Goal: Task Accomplishment & Management: Complete application form

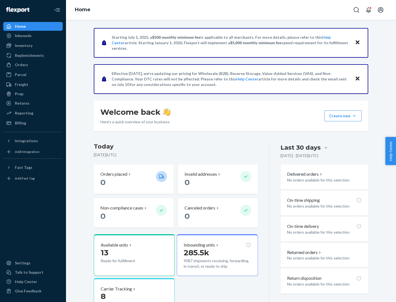
click at [354, 116] on button "Create new Create new inbound Create new order Create new product" at bounding box center [342, 116] width 37 height 11
click at [33, 36] on div "Inbounds" at bounding box center [33, 36] width 58 height 8
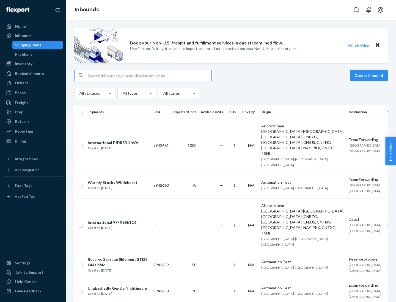
click at [370, 76] on button "Create inbound" at bounding box center [369, 75] width 38 height 11
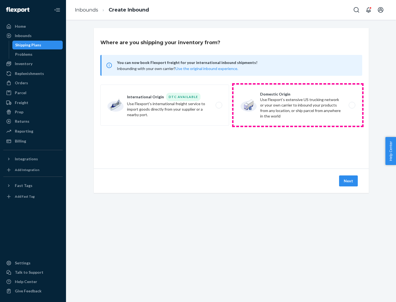
click at [298, 105] on label "Domestic Origin Use Flexport’s extensive US trucking network or your own carrie…" at bounding box center [297, 105] width 129 height 41
click at [352, 105] on input "Domestic Origin Use Flexport’s extensive US trucking network or your own carrie…" at bounding box center [354, 106] width 4 height 4
radio input "true"
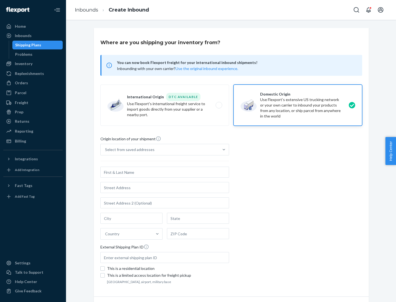
click at [128, 150] on div "Select from saved addresses" at bounding box center [129, 149] width 49 height 5
click at [106, 150] on input "Select from saved addresses" at bounding box center [105, 149] width 1 height 5
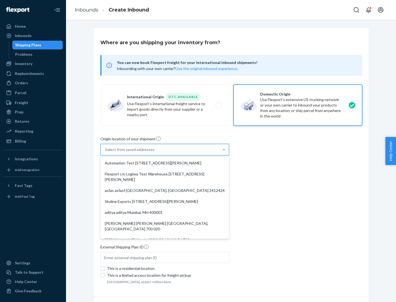
scroll to position [2, 0]
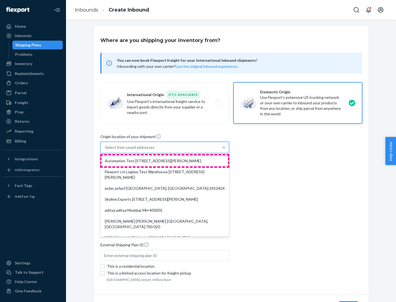
click at [165, 161] on div "Automation Test [STREET_ADDRESS][PERSON_NAME]" at bounding box center [164, 161] width 126 height 11
click at [106, 150] on input "option Automation Test [STREET_ADDRESS][PERSON_NAME]. 9 results available. Use …" at bounding box center [105, 147] width 1 height 5
type input "Automation Test"
type input "9th Floor"
type input "[GEOGRAPHIC_DATA]"
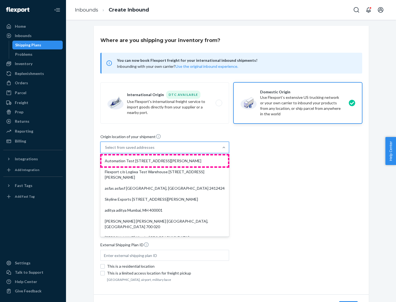
type input "CA"
type input "94104"
type input "[STREET_ADDRESS][PERSON_NAME]"
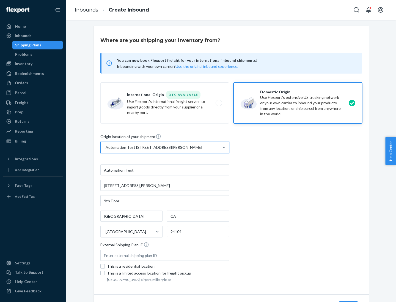
scroll to position [32, 0]
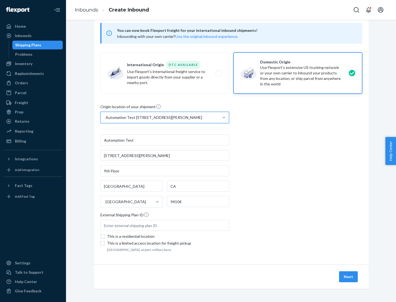
click at [349, 277] on button "Next" at bounding box center [348, 277] width 19 height 11
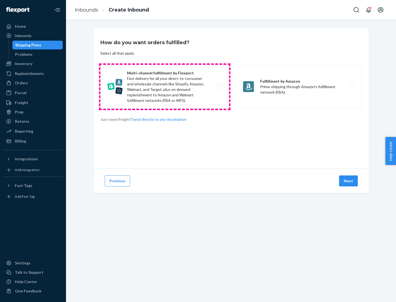
click at [165, 87] on label "Multi-channel fulfillment by Flexport Fast delivery for all your direct-to-cons…" at bounding box center [164, 87] width 129 height 44
click at [219, 87] on input "Multi-channel fulfillment by Flexport Fast delivery for all your direct-to-cons…" at bounding box center [221, 87] width 4 height 4
radio input "true"
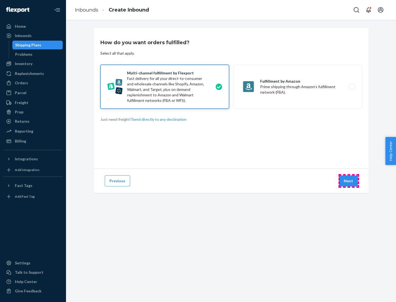
click at [349, 181] on button "Next" at bounding box center [348, 181] width 19 height 11
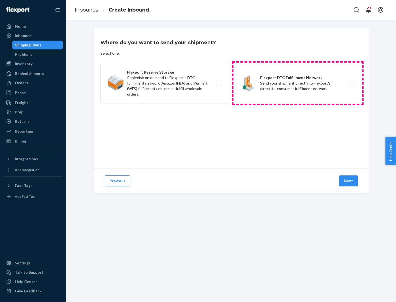
click at [298, 83] on label "Flexport DTC Fulfillment Network Send your shipment directly to Flexport's dire…" at bounding box center [297, 83] width 129 height 41
click at [352, 83] on input "Flexport DTC Fulfillment Network Send your shipment directly to Flexport's dire…" at bounding box center [354, 84] width 4 height 4
radio input "true"
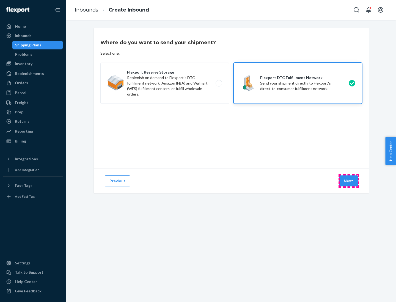
click at [349, 181] on button "Next" at bounding box center [348, 181] width 19 height 11
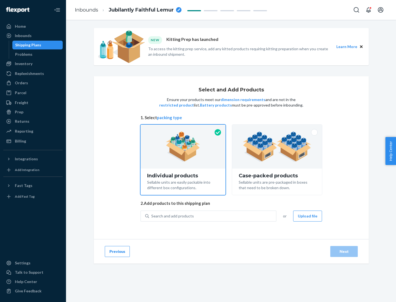
click at [277, 147] on img at bounding box center [277, 147] width 68 height 30
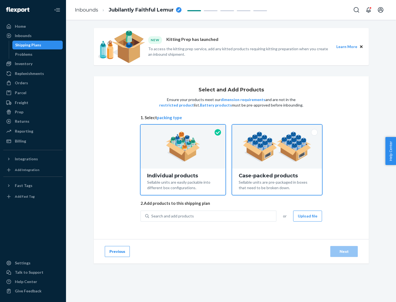
click at [277, 128] on input "Case-packed products Sellable units are pre-packaged in boxes that need to be b…" at bounding box center [277, 127] width 4 height 4
radio input "true"
radio input "false"
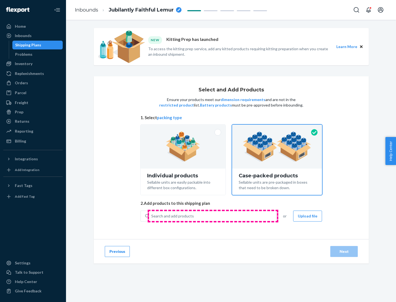
click at [213, 216] on div "Search and add products" at bounding box center [212, 216] width 127 height 10
click at [152, 216] on input "Search and add products" at bounding box center [151, 216] width 1 height 5
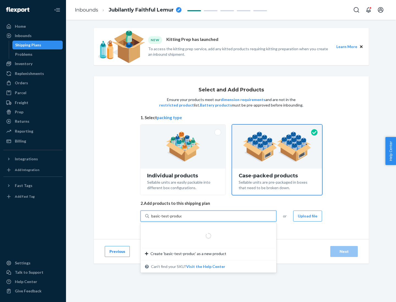
type input "basic-test-product-1"
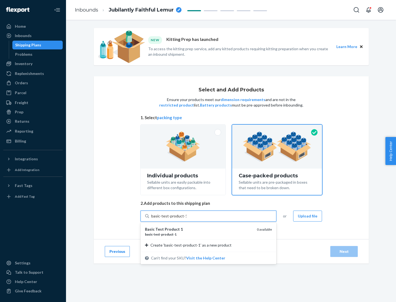
click at [199, 235] on div "basic - test - product - 1" at bounding box center [199, 234] width 108 height 5
click at [186, 219] on input "basic-test-product-1" at bounding box center [168, 216] width 35 height 5
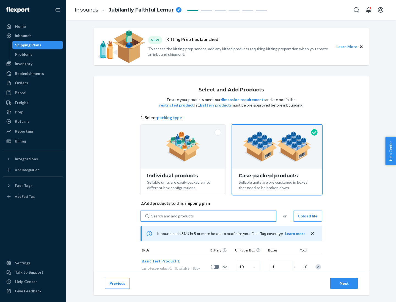
scroll to position [20, 0]
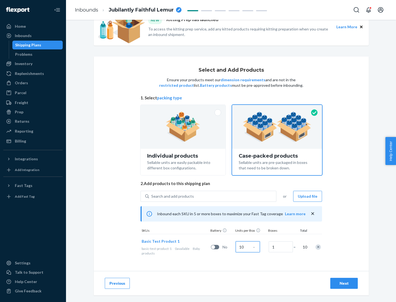
type input "10"
type input "7"
click at [344, 284] on div "Next" at bounding box center [344, 283] width 18 height 5
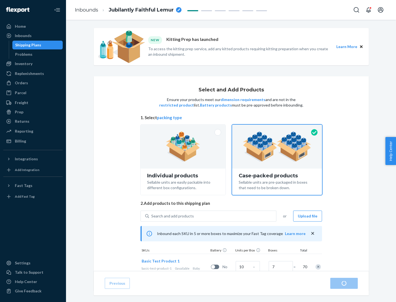
radio input "true"
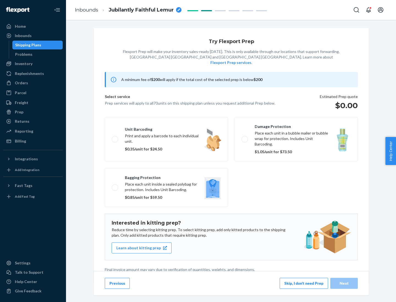
scroll to position [1, 0]
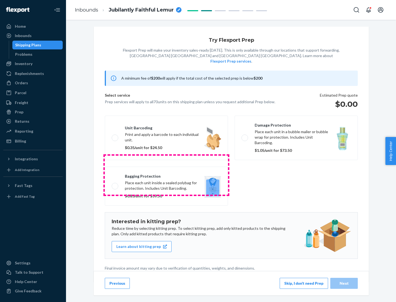
click at [166, 175] on label "Bagging protection Place each unit inside a sealed polybag for protection. Incl…" at bounding box center [166, 186] width 123 height 39
click at [115, 185] on input "Bagging protection Place each unit inside a sealed polybag for protection. Incl…" at bounding box center [114, 187] width 4 height 4
checkbox input "true"
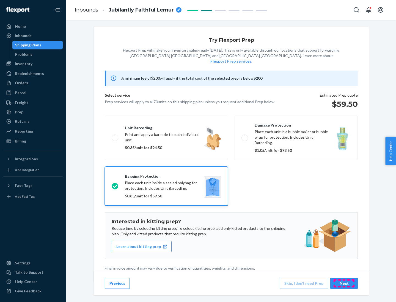
click at [344, 283] on div "Next" at bounding box center [344, 283] width 18 height 5
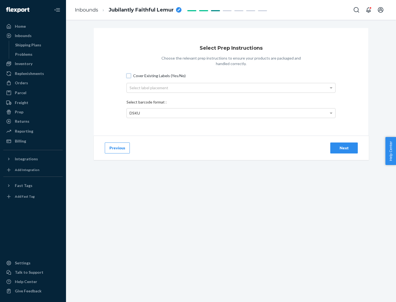
click at [129, 76] on input "Cover Existing Labels (Yes/No)" at bounding box center [128, 76] width 4 height 4
checkbox input "true"
click at [231, 88] on div "Select label placement" at bounding box center [231, 87] width 208 height 9
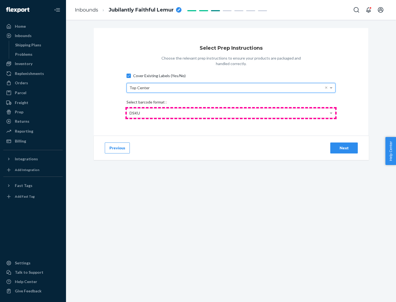
click at [231, 113] on div "DSKU" at bounding box center [231, 113] width 208 height 9
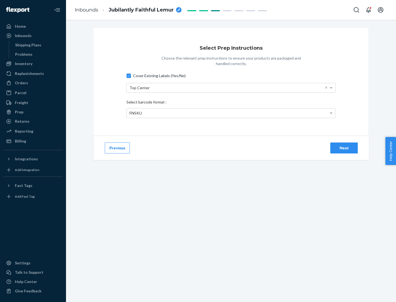
click at [344, 148] on div "Next" at bounding box center [344, 147] width 18 height 5
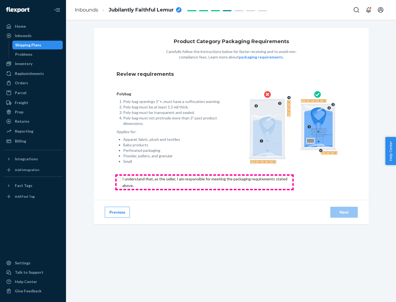
click at [204, 182] on input "checkbox" at bounding box center [208, 182] width 183 height 13
checkbox input "true"
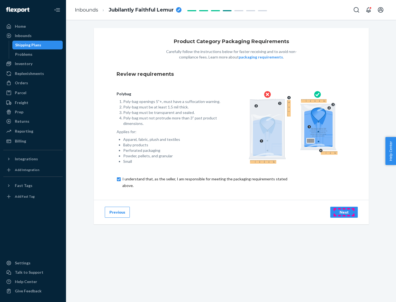
click at [344, 212] on div "Next" at bounding box center [344, 212] width 18 height 5
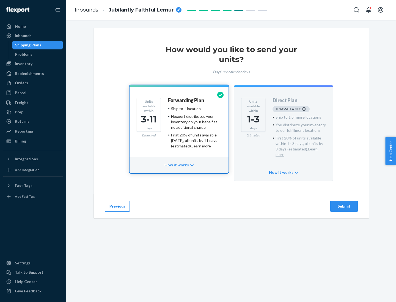
click at [186, 100] on h4 "Forwarding Plan" at bounding box center [186, 100] width 36 height 5
click at [344, 204] on div "Submit" at bounding box center [344, 206] width 18 height 5
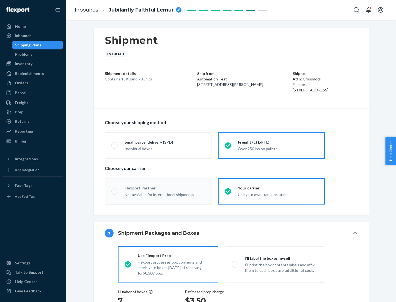
radio input "true"
radio input "false"
radio input "true"
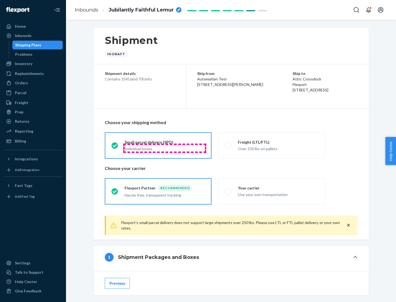
click at [165, 148] on div "Individual boxes" at bounding box center [165, 148] width 80 height 5
click at [115, 147] on input "Small parcel delivery (SPD) Individual boxes" at bounding box center [113, 146] width 4 height 4
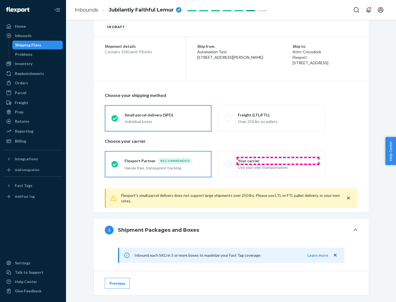
click at [278, 161] on div "Your carrier" at bounding box center [278, 160] width 80 height 5
click at [228, 163] on input "Your carrier Use your own transportation" at bounding box center [227, 165] width 4 height 4
radio input "true"
radio input "false"
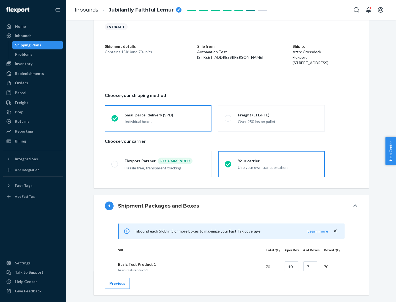
scroll to position [133, 0]
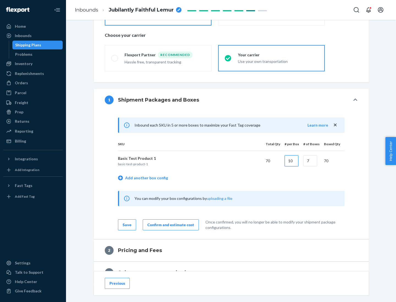
type input "10"
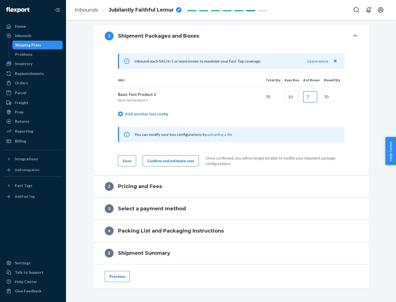
type input "7"
click at [170, 161] on div "Confirm and estimate cost" at bounding box center [170, 160] width 47 height 5
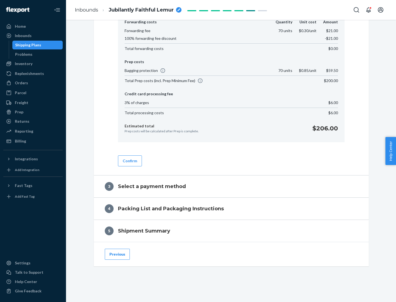
click at [130, 161] on button "Confirm" at bounding box center [130, 161] width 24 height 11
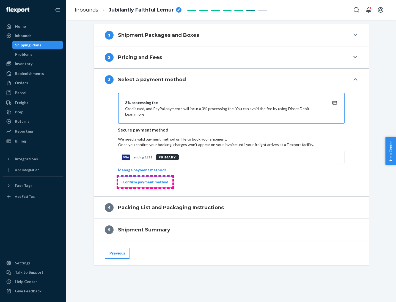
click at [145, 182] on div "Confirm payment method" at bounding box center [146, 182] width 46 height 5
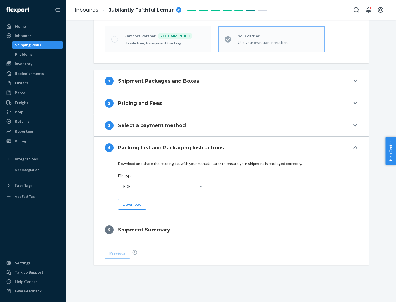
click at [131, 204] on button "Download" at bounding box center [132, 204] width 28 height 11
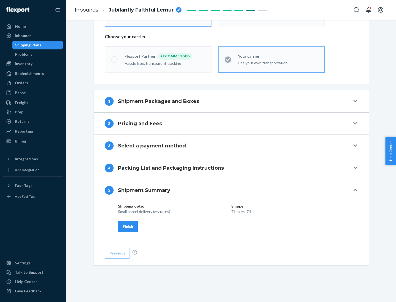
scroll to position [132, 0]
